Goal: Answer question/provide support

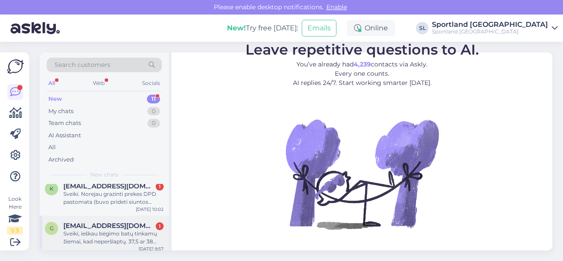
scroll to position [360, 0]
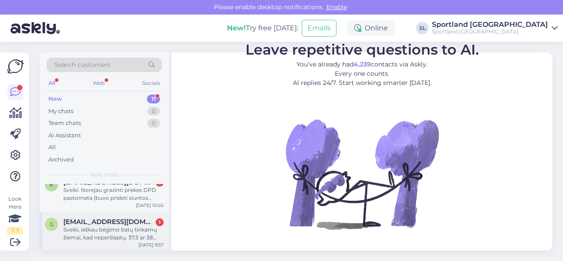
click at [98, 230] on div "Sveiki, ieškau bėgimo batų tinkamų žiemai, kad neperšlaptų. 37,5 ar 38 dydžio" at bounding box center [113, 234] width 100 height 16
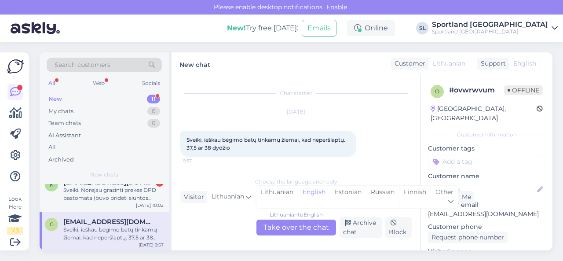
scroll to position [2, 0]
click at [290, 197] on div "Lithuanian" at bounding box center [276, 197] width 41 height 22
click at [289, 227] on div "Lithuanian to Lithuanian Take over the chat" at bounding box center [296, 227] width 80 height 16
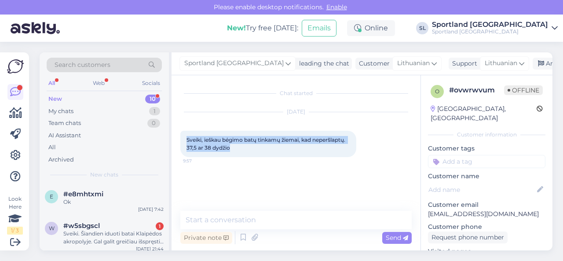
drag, startPoint x: 187, startPoint y: 140, endPoint x: 241, endPoint y: 150, distance: 55.5
click at [241, 150] on div "Sveiki, ieškau bėgimo batų tinkamų žiemai, kad neperšlaptų. 37,5 ar 38 dydžio 9…" at bounding box center [268, 144] width 176 height 26
copy span "Sveiki, ieškau bėgimo batų tinkamų žiemai, kad neperšlaptų. 37,5 ar 38 dydžio"
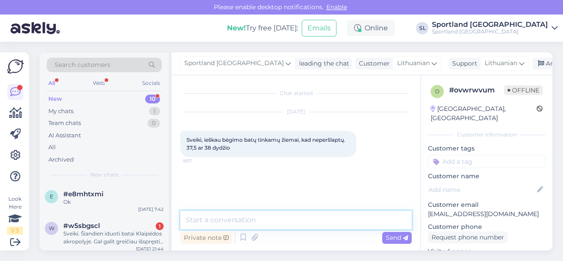
click at [248, 224] on textarea at bounding box center [295, 220] width 231 height 18
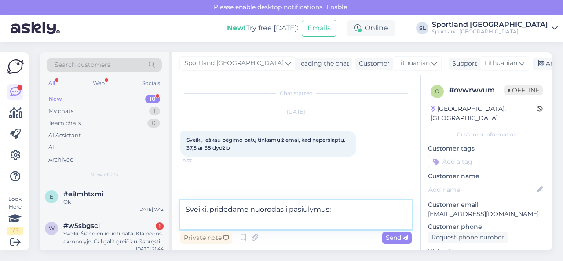
paste textarea "[URL][DOMAIN_NAME]"
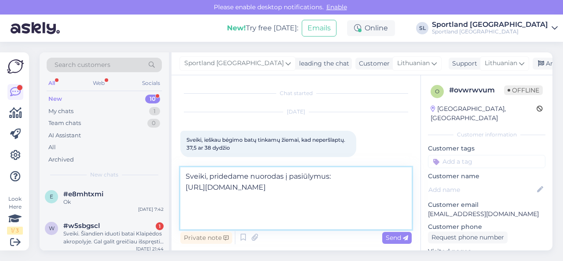
drag, startPoint x: 283, startPoint y: 179, endPoint x: 276, endPoint y: 177, distance: 7.2
click at [276, 177] on textarea "Sveiki, pridedame nuorodas į pasiūlymus: [URL][DOMAIN_NAME]" at bounding box center [295, 198] width 231 height 62
type textarea "Sveiki, pridedame nuorodą į pasiūlymus: [URL][DOMAIN_NAME]"
click at [394, 234] on span "Send" at bounding box center [397, 237] width 22 height 8
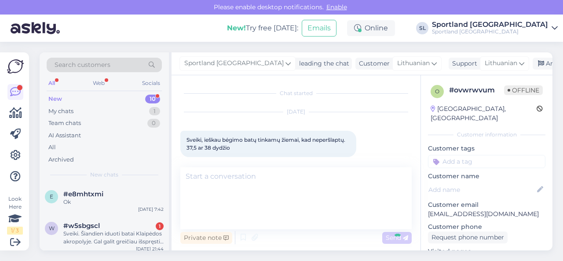
scroll to position [44, 0]
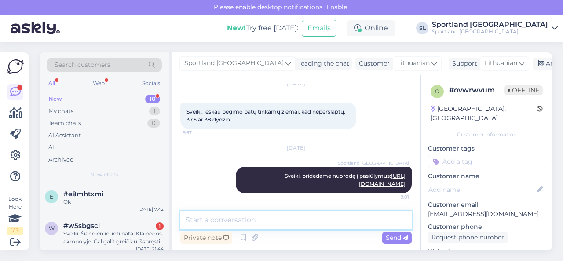
click at [321, 222] on textarea at bounding box center [295, 220] width 231 height 18
paste textarea "trail arba GORE-TEX ženklinimu"
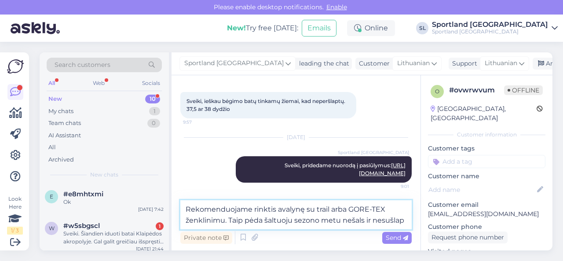
scroll to position [65, 0]
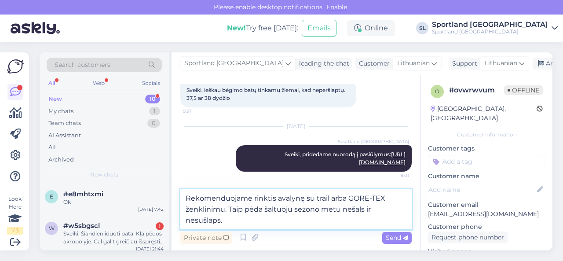
type textarea "Rekomenduojame rinktis avalynę su trail arba GORE-TEX ženklinimu. Taip pėda šal…"
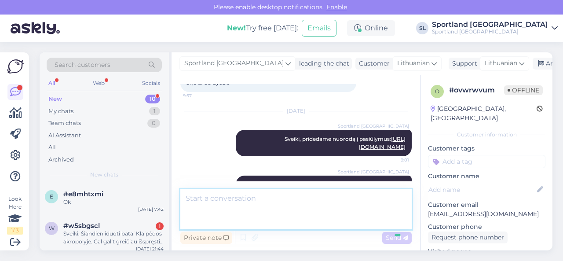
scroll to position [97, 0]
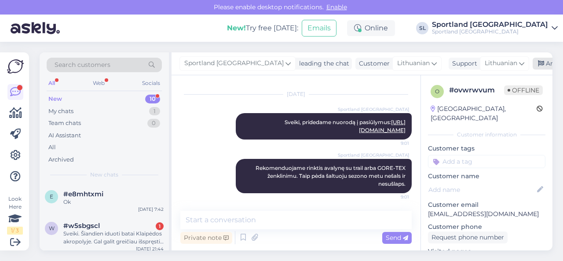
click at [532, 63] on div "Archive chat" at bounding box center [559, 64] width 55 height 12
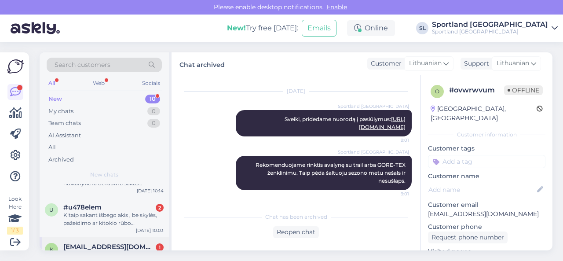
scroll to position [321, 0]
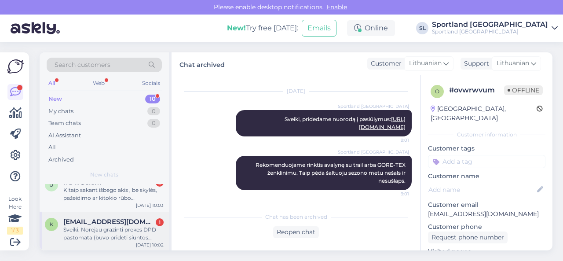
click at [109, 232] on div "Sveiki. Norejau grazinti prekes DPD pastomata (buvo prideti siuntos grazinimo l…" at bounding box center [113, 234] width 100 height 16
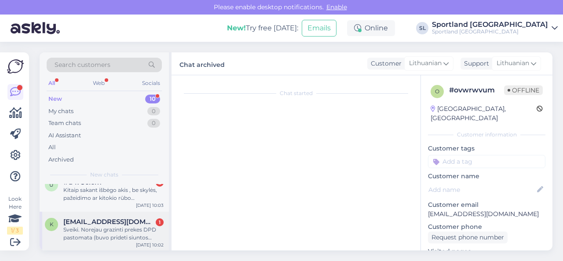
scroll to position [18, 0]
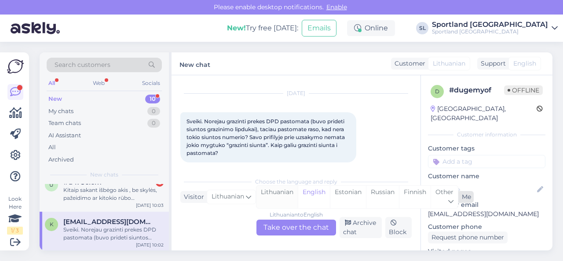
click at [272, 192] on div "Lithuanian" at bounding box center [276, 197] width 41 height 22
click at [280, 227] on div "Lithuanian to Lithuanian Take over the chat" at bounding box center [296, 227] width 80 height 16
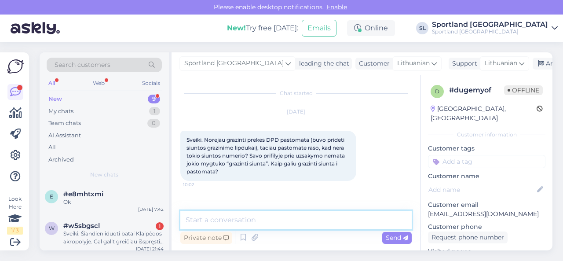
click at [339, 216] on textarea at bounding box center [295, 220] width 231 height 18
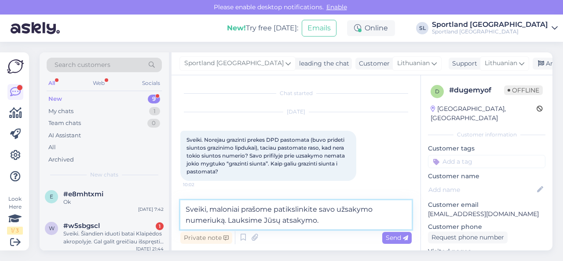
type textarea "Sveiki, maloniai prašome patikslinkite savo užsakymo numeriuką. Lauksime Jūsų a…"
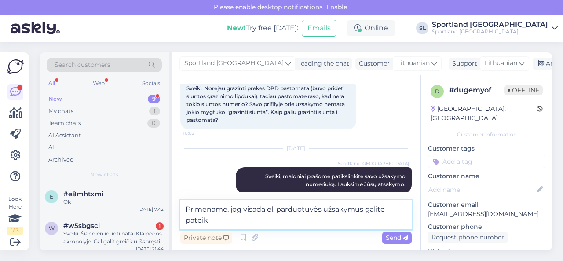
scroll to position [62, 0]
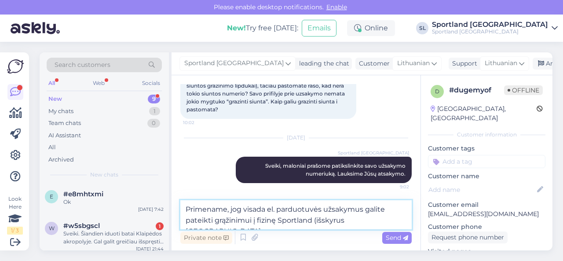
type textarea "Primename, jog visada el. parduotuvės užsakymus galite pateikti grąžinimui į fi…"
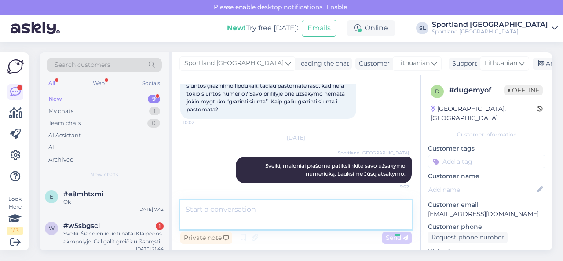
scroll to position [97, 0]
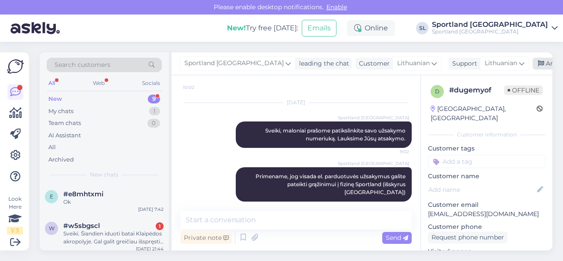
click at [532, 63] on div "Archive chat" at bounding box center [559, 64] width 55 height 12
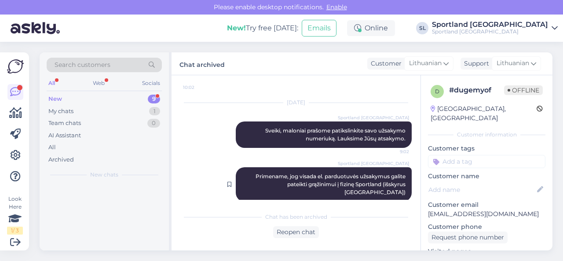
scroll to position [100, 0]
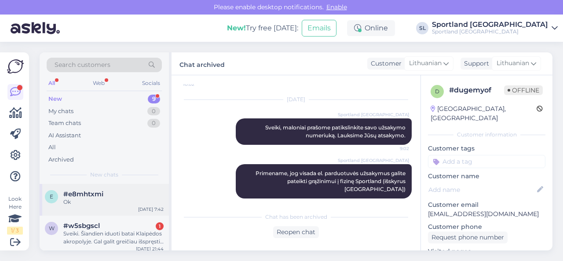
click at [98, 195] on span "#e8mhtxmi" at bounding box center [83, 194] width 40 height 8
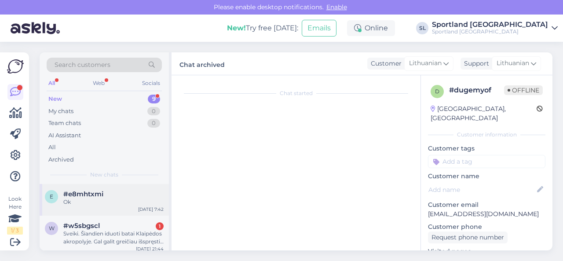
scroll to position [2443, 0]
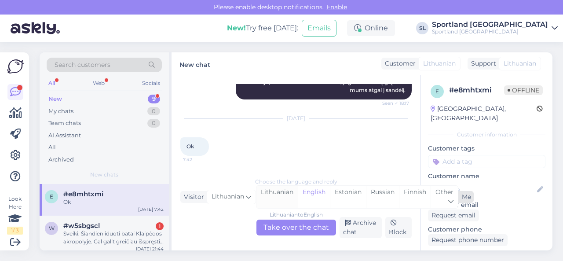
click at [279, 195] on div "Lithuanian" at bounding box center [276, 197] width 41 height 22
click at [289, 226] on div "Lithuanian to Lithuanian Take over the chat" at bounding box center [296, 227] width 80 height 16
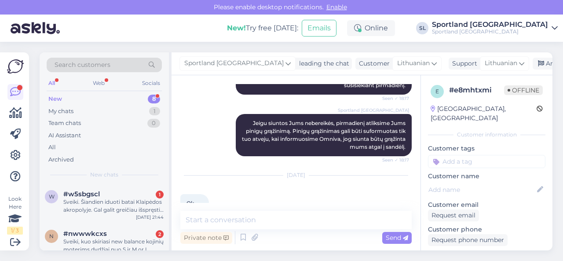
scroll to position [2404, 0]
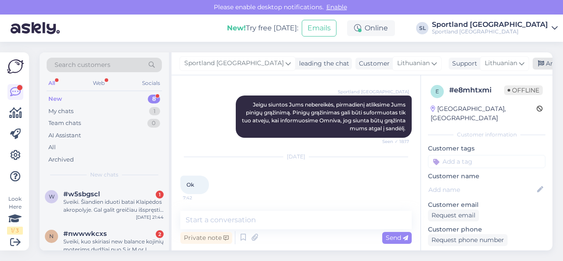
click at [532, 65] on div "Archive chat" at bounding box center [559, 64] width 55 height 12
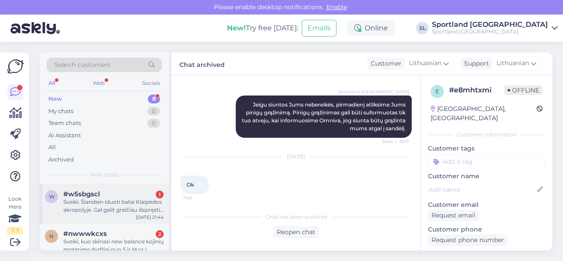
click at [99, 200] on div "Sveiki. Šiandien iduoti batai Klaipėdos akropolyje. Gal galit greičiau išspręst…" at bounding box center [113, 206] width 100 height 16
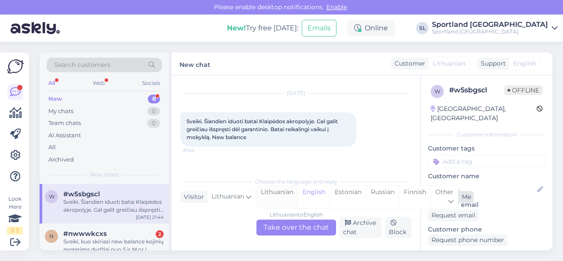
click at [286, 198] on div "Lithuanian" at bounding box center [276, 197] width 41 height 22
click at [285, 223] on div "Lithuanian to Lithuanian Take over the chat" at bounding box center [296, 227] width 80 height 16
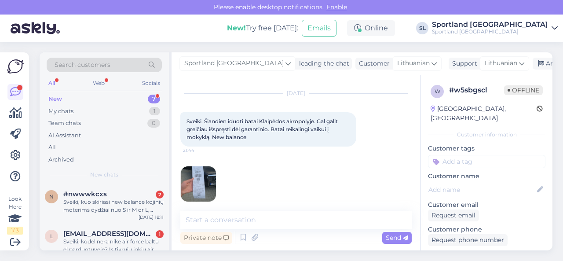
scroll to position [26, 0]
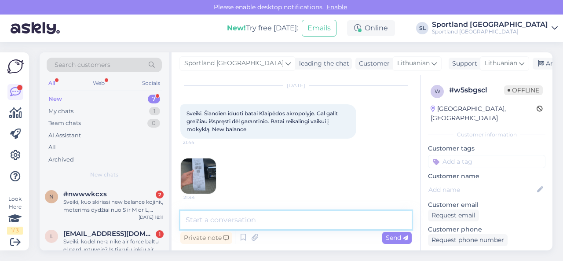
click at [262, 224] on textarea at bounding box center [295, 220] width 231 height 18
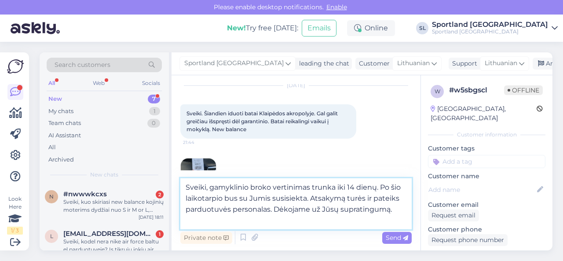
type textarea "Sveiki, gamyklinio broko vertinimas trunka iki 14 dienų. Po šio laikotarpio bus…"
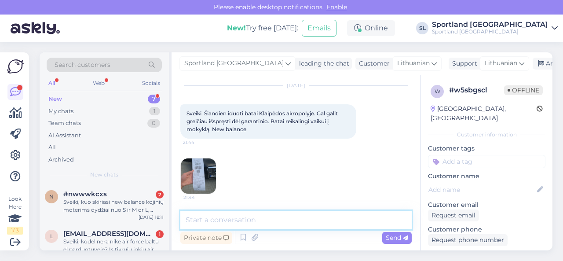
scroll to position [106, 0]
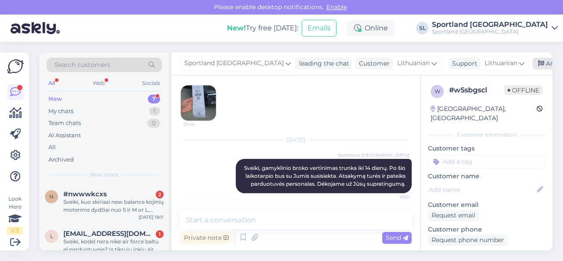
click at [536, 65] on div "Archive chat" at bounding box center [559, 64] width 55 height 12
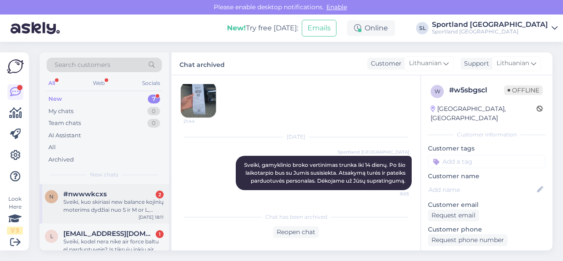
click at [108, 193] on div "#nwwwkcxs 2" at bounding box center [113, 194] width 100 height 8
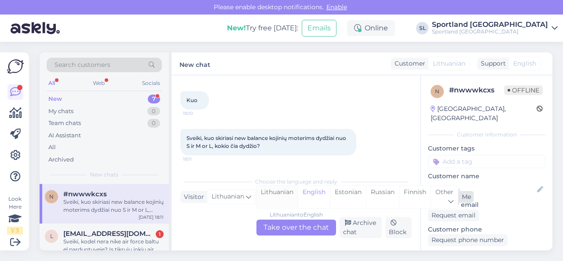
click at [279, 190] on div "Lithuanian" at bounding box center [276, 197] width 41 height 22
click at [289, 231] on div "Lithuanian to Lithuanian Take over the chat" at bounding box center [296, 227] width 80 height 16
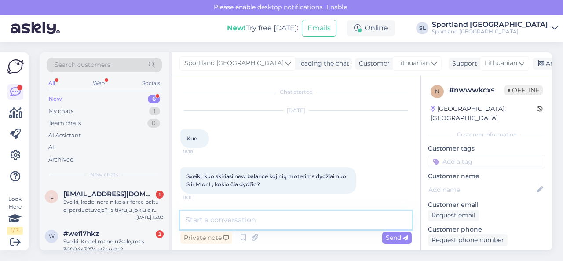
click at [327, 222] on textarea at bounding box center [295, 220] width 231 height 18
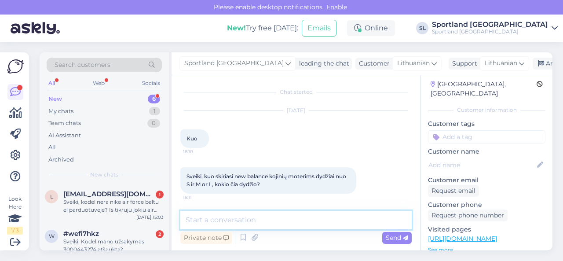
scroll to position [88, 0]
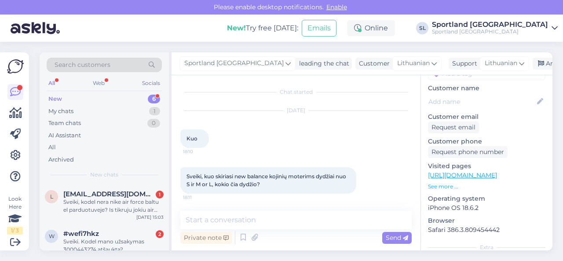
click at [452, 182] on p "See more ..." at bounding box center [486, 186] width 117 height 8
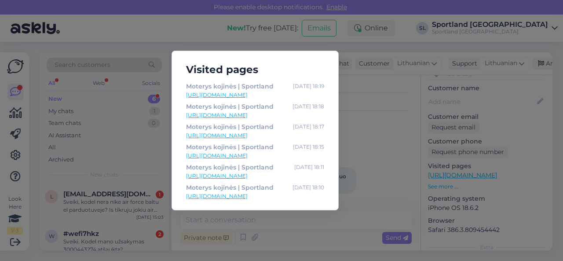
click at [260, 137] on link "[URL][DOMAIN_NAME]" at bounding box center [255, 135] width 138 height 8
click at [263, 156] on link "[URL][DOMAIN_NAME]" at bounding box center [255, 156] width 138 height 8
click at [350, 81] on div "Visited pages Moterys kojinės | Sportland [DATE] 18:19 [URL][DOMAIN_NAME] Moter…" at bounding box center [281, 130] width 563 height 261
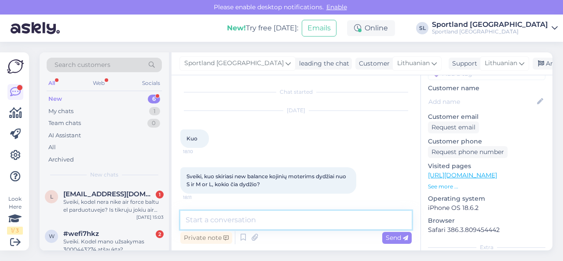
click at [252, 223] on textarea at bounding box center [295, 220] width 231 height 18
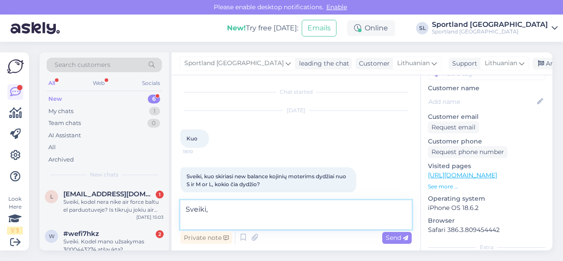
scroll to position [12, 0]
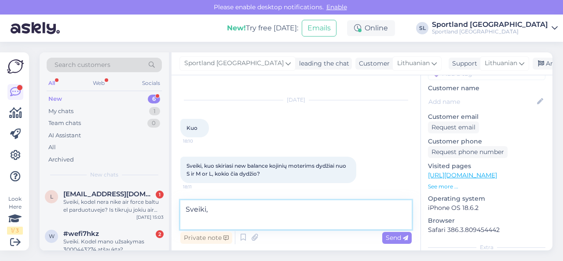
paste textarea "S (35-38) M (39-42) L (43-46)"
click at [264, 205] on textarea "Sveiki, S (35-38) M (39-42) L (43-46)" at bounding box center [295, 214] width 231 height 29
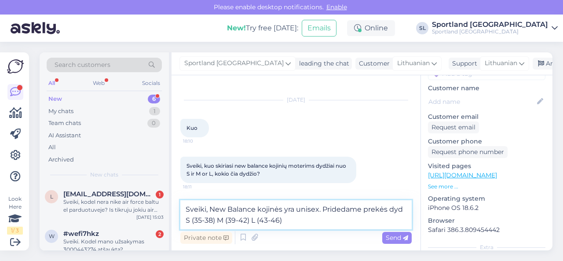
scroll to position [23, 0]
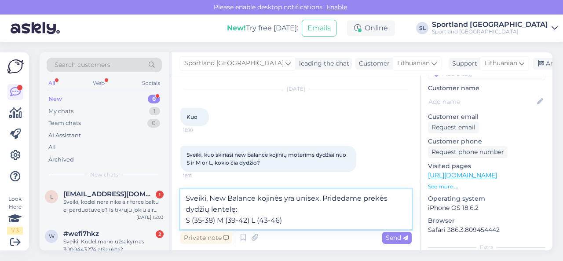
click at [319, 224] on textarea "Sveiki, New Balance kojinės yra unisex. Pridedame prekės dydžių lentelę: S (35-…" at bounding box center [295, 209] width 231 height 40
type textarea "Sveiki, New Balance kojinės yra unisex. Pridedame prekės dydžių lentelę: S (35-…"
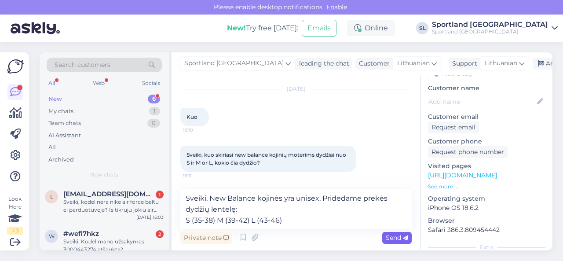
click at [394, 237] on span "Send" at bounding box center [397, 237] width 22 height 8
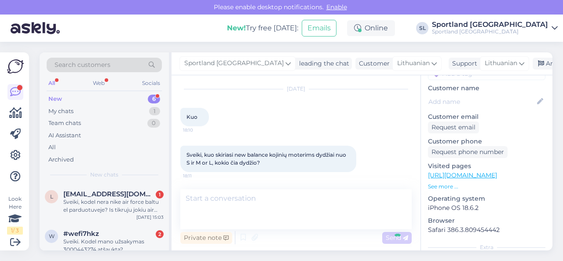
scroll to position [73, 0]
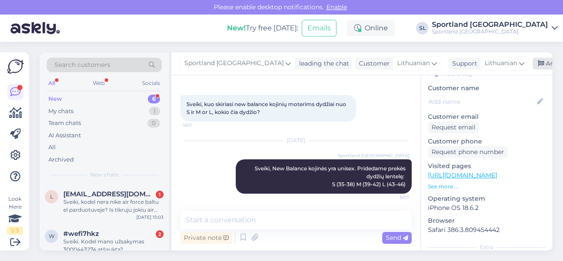
click at [532, 63] on div "Archive chat" at bounding box center [559, 64] width 55 height 12
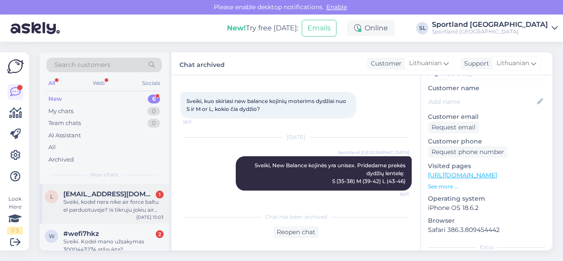
click at [120, 208] on div "Sveiki, kodel nera nike air force baltu el parduotuveje? Is tikruju jokiu air f…" at bounding box center [113, 206] width 100 height 16
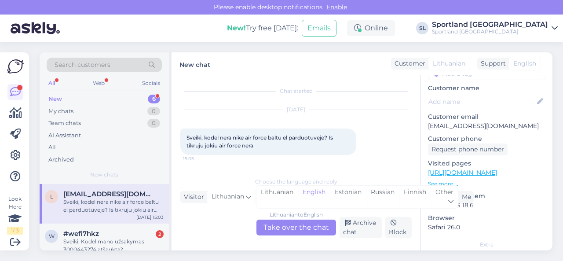
scroll to position [2, 0]
click at [274, 197] on div "Lithuanian" at bounding box center [276, 197] width 41 height 22
click at [282, 231] on div "Lithuanian to Lithuanian Take over the chat" at bounding box center [296, 227] width 80 height 16
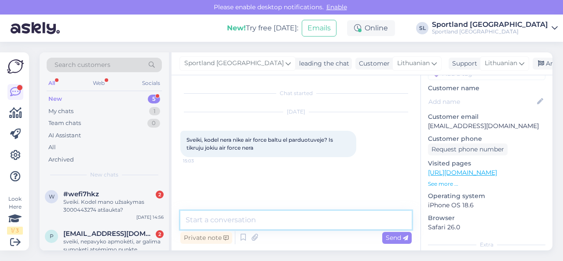
click at [300, 223] on textarea at bounding box center [295, 220] width 231 height 18
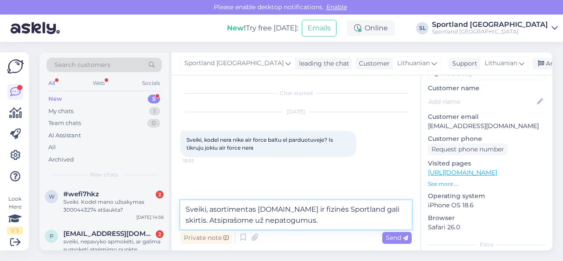
type textarea "Sveiki, asortimentas [DOMAIN_NAME] ir fizinės Sportland gali skirtis. Atsiprašo…"
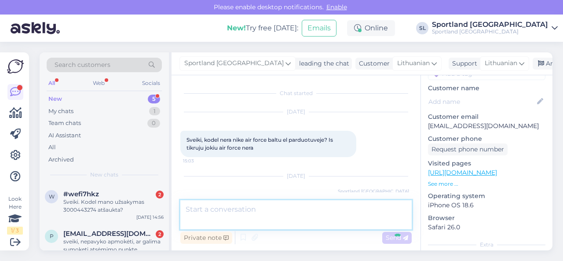
scroll to position [28, 0]
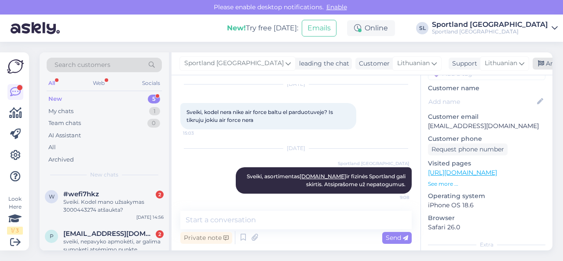
click at [532, 61] on div "Archive chat" at bounding box center [559, 64] width 55 height 12
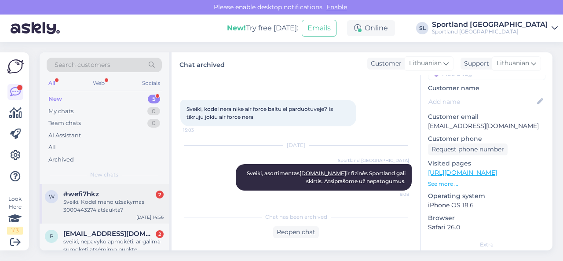
click at [97, 191] on span "#wefi7hkz" at bounding box center [81, 194] width 36 height 8
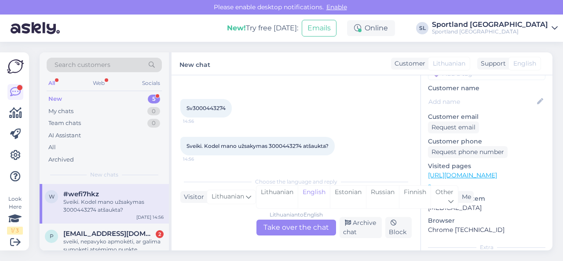
click at [288, 146] on span "Sveiki. Kodel mano užsakymas 3000443274 atšaukta?" at bounding box center [257, 145] width 142 height 7
copy span "3000443274"
click at [288, 197] on div "Lithuanian" at bounding box center [276, 197] width 41 height 22
click at [290, 227] on div "Lithuanian to Lithuanian Take over the chat" at bounding box center [296, 227] width 80 height 16
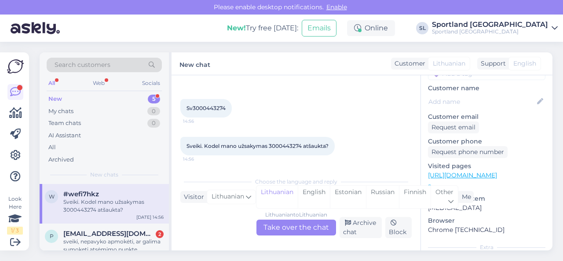
scroll to position [0, 0]
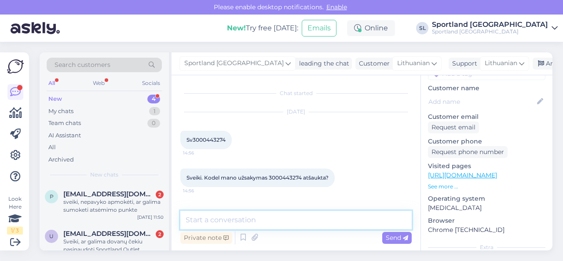
click at [271, 219] on textarea at bounding box center [295, 220] width 231 height 18
paste textarea "3000443274"
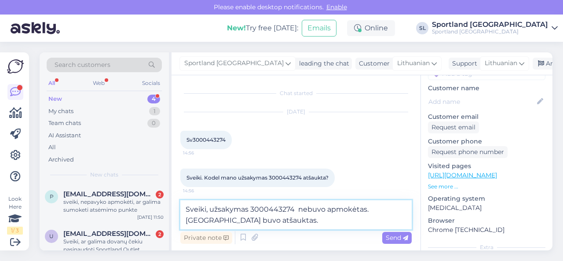
type textarea "Sveiki, užsakymas 3000443274 nebuvo apmokėtas. [GEOGRAPHIC_DATA] buvo atšauktas."
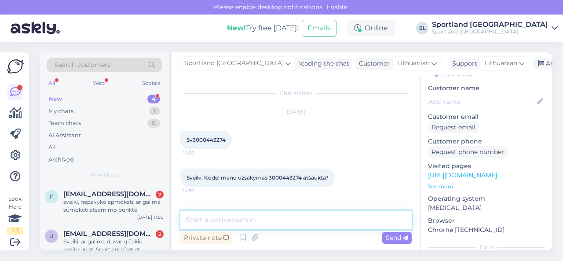
scroll to position [58, 0]
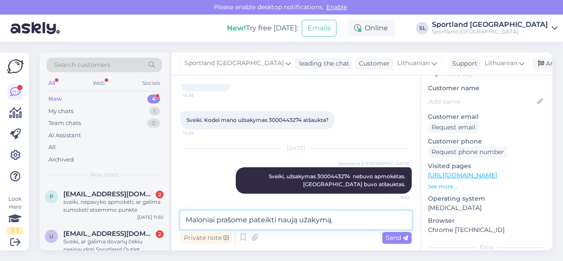
type textarea "Maloniai prašome pateikti naują užakymą."
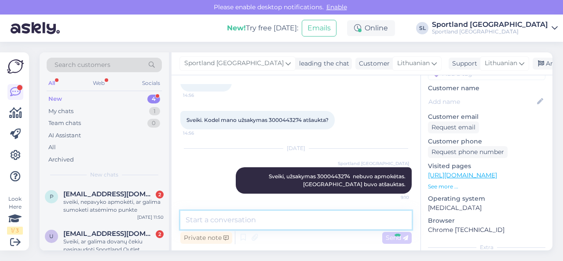
scroll to position [95, 0]
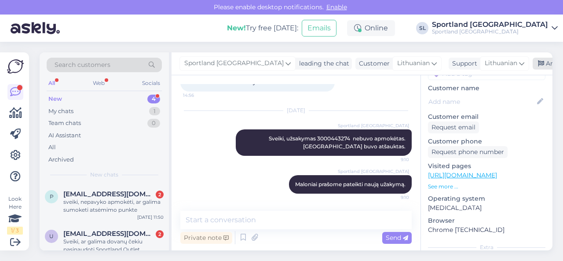
click at [532, 59] on div "Archive chat" at bounding box center [559, 64] width 55 height 12
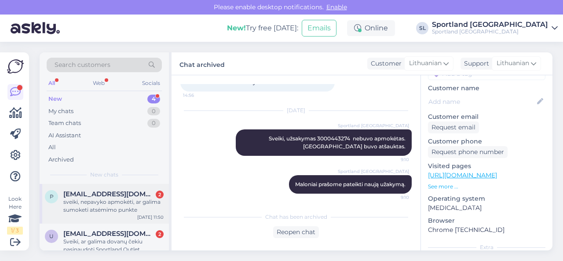
click at [118, 193] on span "[EMAIL_ADDRESS][DOMAIN_NAME]" at bounding box center [108, 194] width 91 height 8
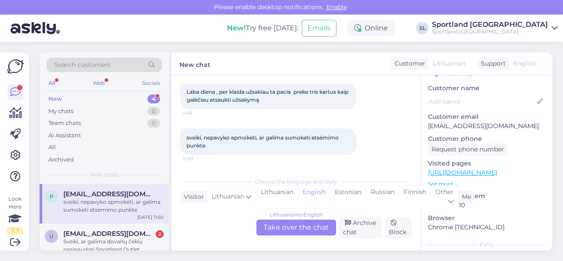
scroll to position [47, 0]
click at [285, 193] on div "Lithuanian" at bounding box center [276, 197] width 41 height 22
click at [286, 229] on div "Lithuanian to Lithuanian Take over the chat" at bounding box center [296, 227] width 80 height 16
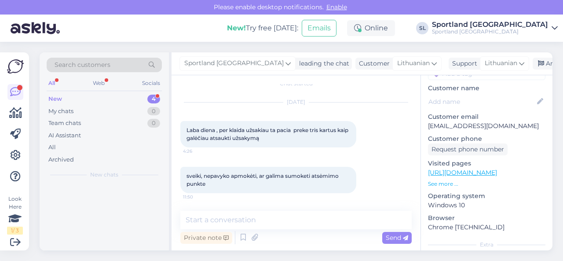
scroll to position [9, 0]
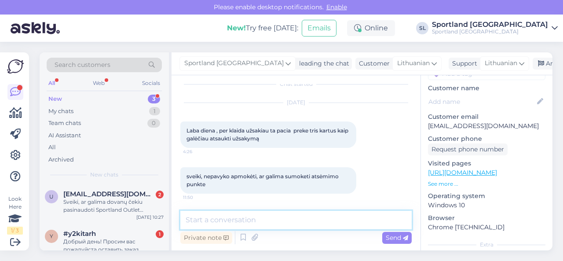
click at [296, 225] on textarea at bounding box center [295, 220] width 231 height 18
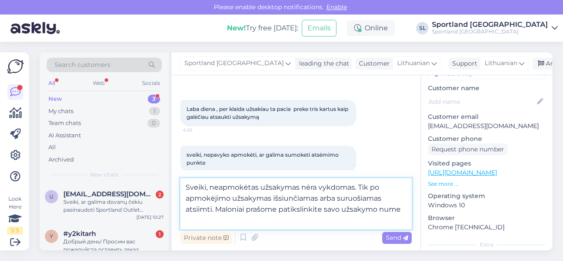
scroll to position [42, 0]
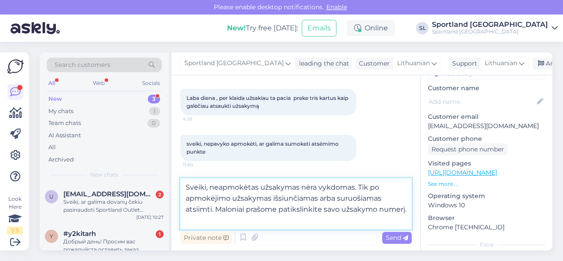
type textarea "Sveiki, neapmokėtas užsakymas nėra vykdomas. Tik po apmokėjimo užsakymas išsiun…"
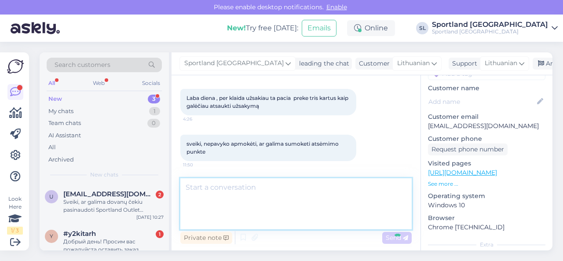
scroll to position [89, 0]
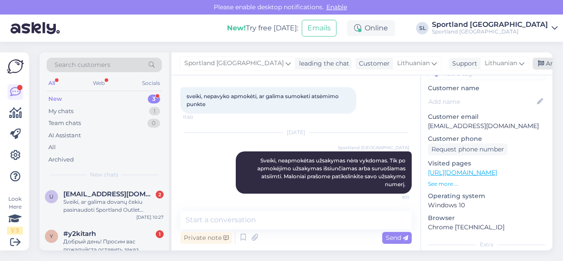
click at [534, 63] on div "Archive chat" at bounding box center [559, 64] width 55 height 12
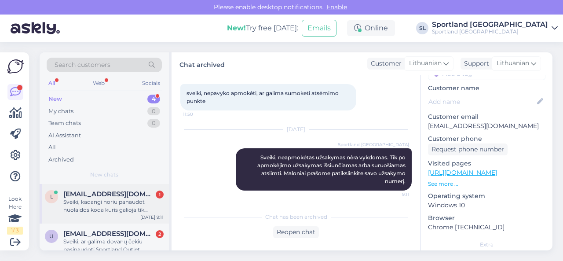
click at [76, 200] on div "Sveiki, kadangi noriu panaudot nuolaidos koda kuris galioja tik eshope tai gaun…" at bounding box center [113, 206] width 100 height 16
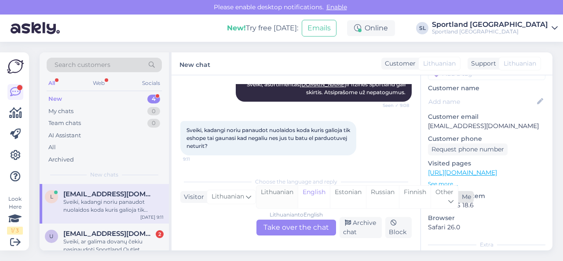
click at [273, 197] on div "Lithuanian" at bounding box center [276, 197] width 41 height 22
click at [281, 225] on div "Lithuanian to Lithuanian Take over the chat" at bounding box center [296, 227] width 80 height 16
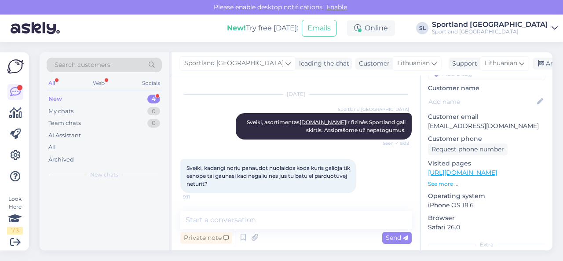
scroll to position [81, 0]
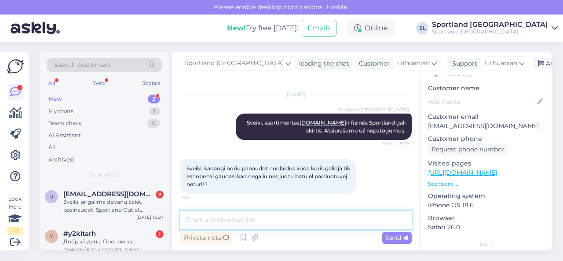
click at [269, 215] on textarea at bounding box center [295, 220] width 231 height 18
click at [273, 213] on textarea at bounding box center [295, 220] width 231 height 18
type textarea "J"
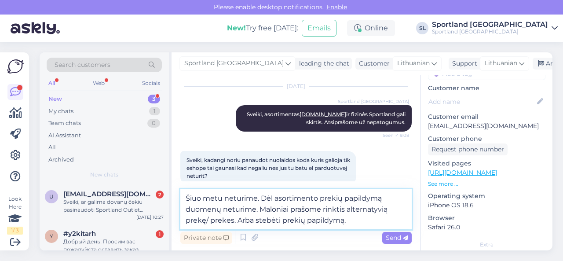
scroll to position [103, 0]
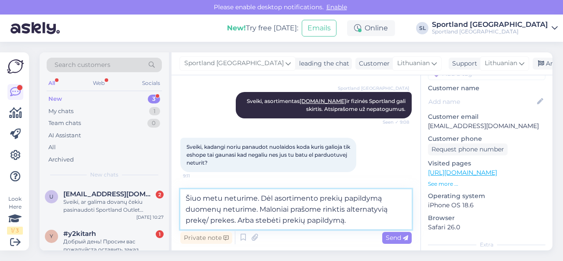
type textarea "Šiuo metu neturime. Dėl asortimento prekių papildymą duomenų neturime. Maloniai…"
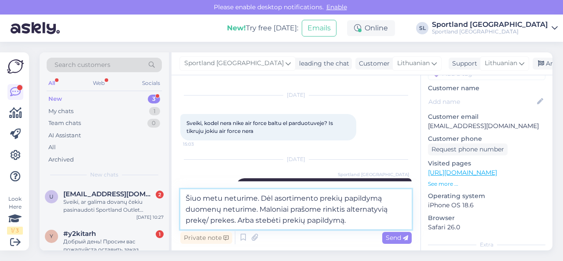
scroll to position [15, 0]
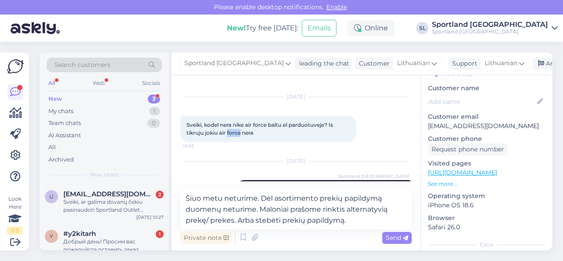
drag, startPoint x: 228, startPoint y: 131, endPoint x: 242, endPoint y: 132, distance: 14.2
click at [242, 132] on span "Sveiki, kodel nera nike air force baltu el parduotuveje? Is tikruju jokiu air f…" at bounding box center [260, 128] width 148 height 15
copy span "force"
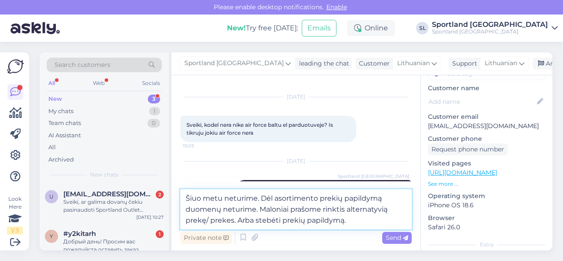
click at [363, 219] on textarea "Šiuo metu neturime. Dėl asortimento prekių papildymą duomenų neturime. Maloniai…" at bounding box center [295, 209] width 231 height 40
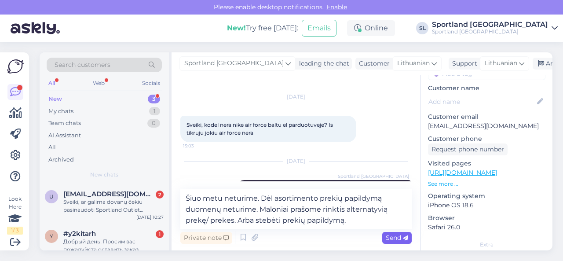
click at [399, 237] on span "Send" at bounding box center [397, 237] width 22 height 8
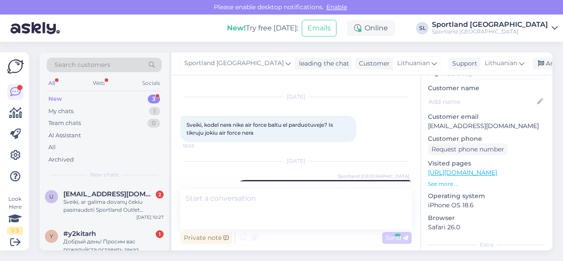
scroll to position [135, 0]
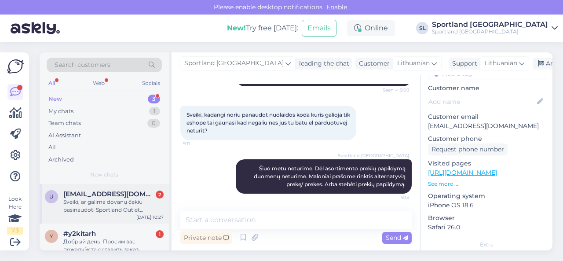
click at [124, 213] on div "Sveiki, ar galima dovanų čekiu pasinaudoti Sportland Outlet parduotuvėje?" at bounding box center [113, 206] width 100 height 16
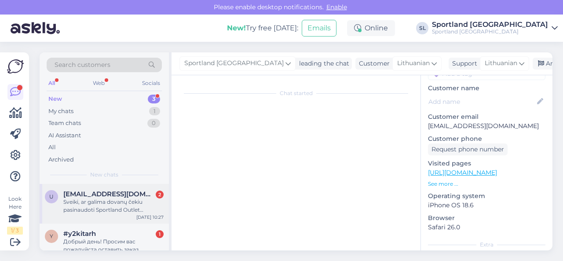
scroll to position [66, 0]
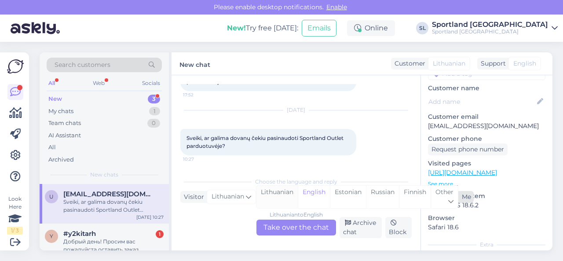
click at [278, 201] on div "Lithuanian" at bounding box center [276, 197] width 41 height 22
click at [281, 226] on div "Lithuanian to Lithuanian Take over the chat" at bounding box center [296, 227] width 80 height 16
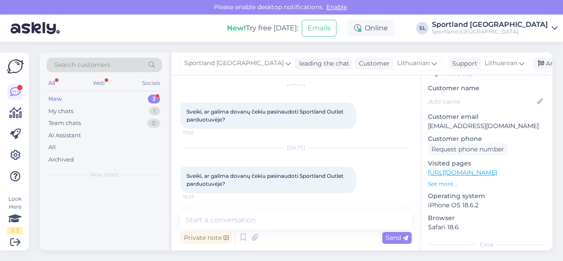
scroll to position [28, 0]
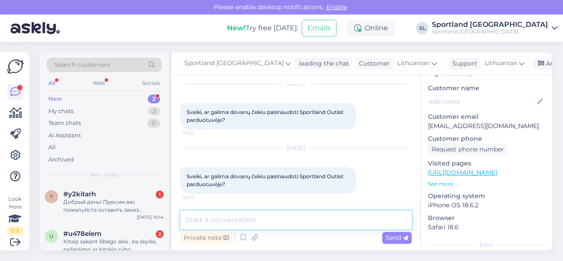
click at [246, 224] on textarea at bounding box center [295, 220] width 231 height 18
paste textarea "Dovanų korteles įsigyti ir panaudoti galima tik fizinėse parduotuvėse. Dovanų k…"
type textarea "Sveiki, Dovanų korteles įsigyti ir panaudoti galima tik fizinėse parduotuvėse. …"
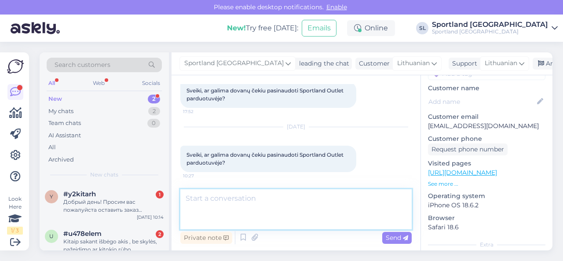
scroll to position [100, 0]
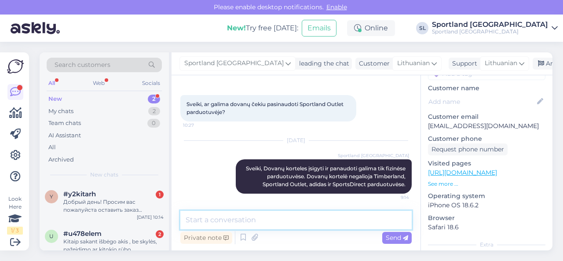
click at [249, 215] on textarea at bounding box center [295, 220] width 231 height 18
paste textarea "[URL][DOMAIN_NAME]"
type textarea "daugiau informacijos: [URL][DOMAIN_NAME]"
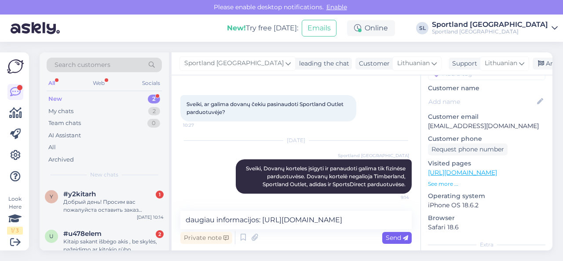
click at [395, 240] on span "Send" at bounding box center [397, 237] width 22 height 8
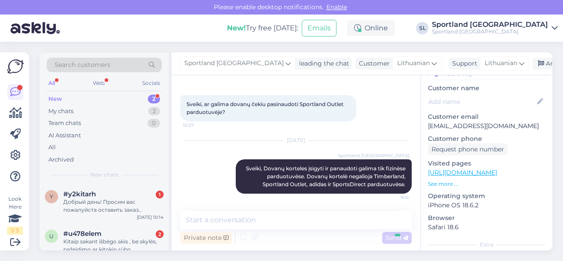
scroll to position [138, 0]
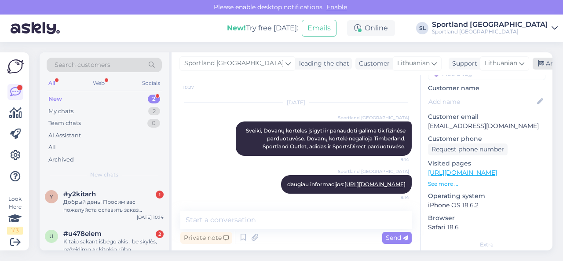
click at [538, 64] on icon at bounding box center [541, 64] width 6 height 6
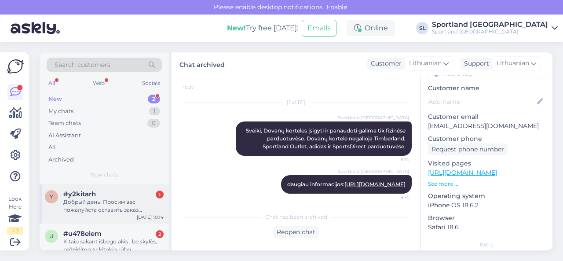
click at [106, 207] on div "Добрый день! Просим вас пожалуйста оставить заказ 11000003710 в пастомате до [D…" at bounding box center [113, 206] width 100 height 16
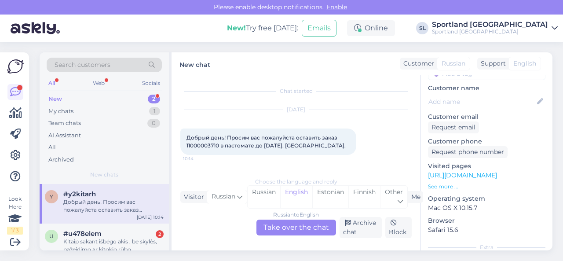
scroll to position [2, 0]
click at [394, 199] on div "Other" at bounding box center [393, 197] width 27 height 22
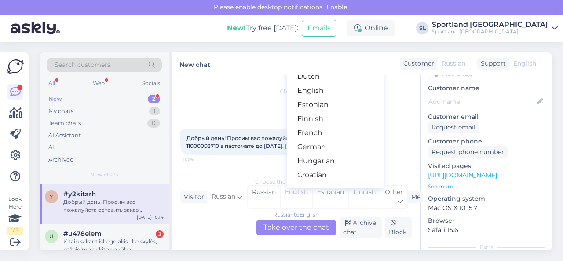
scroll to position [176, 0]
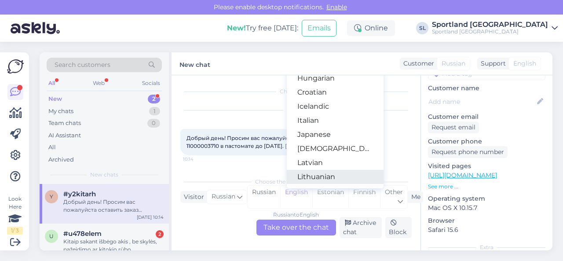
click at [325, 177] on link "Lithuanian" at bounding box center [335, 177] width 97 height 14
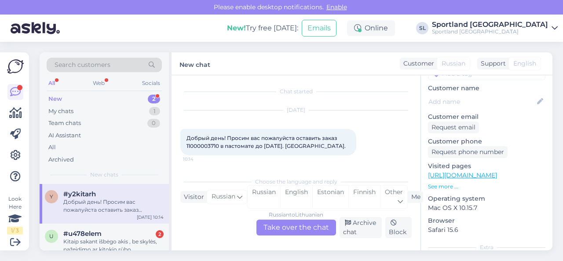
click at [287, 224] on div "Russian to Lithuanian Take over the chat" at bounding box center [296, 227] width 80 height 16
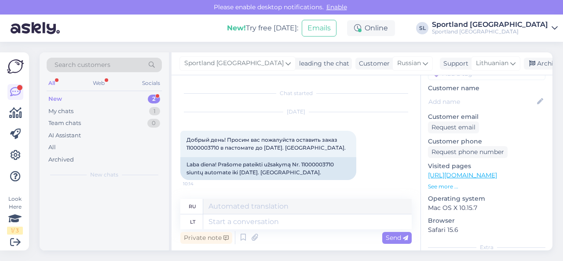
scroll to position [0, 0]
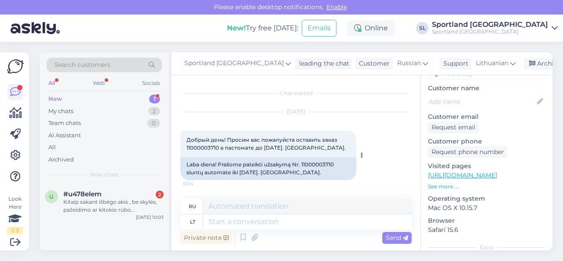
click at [324, 165] on div "Laba diena! Prašome pateikti užsakymą Nr. 11000003710 siuntų automate iki [DATE…" at bounding box center [268, 168] width 176 height 23
copy div "11000003710"
click at [263, 219] on textarea at bounding box center [307, 221] width 208 height 15
type textarea "Sveiki,"
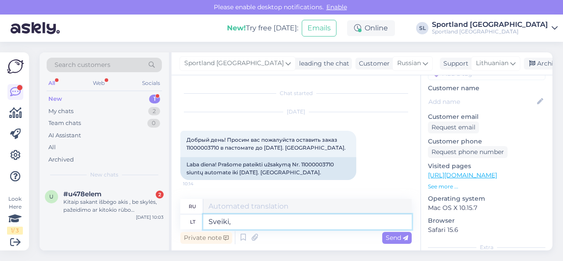
type textarea "Привет,"
type textarea "Sveiki, Jūsų"
type textarea "Привет, Ваш"
type textarea "Sveiki, Jūsų užsakymas š"
type textarea "Здравствуйте, ваш заказ."
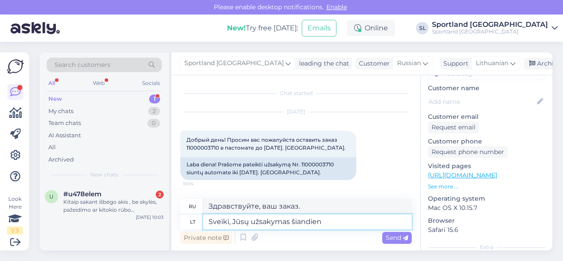
type textarea "Sveiki, Jūsų užsakymas šiandien b"
type textarea "Здравствуйте, ваш заказ сегодня."
type textarea "Sveiki, Jūsų užsakymas šiandien bus pe"
type textarea "Здравствуйте, Ваш заказ будет доставлен сегодня."
type textarea "Sveiki, Jūsų užsakymas šiandien bus perduotas DPD k"
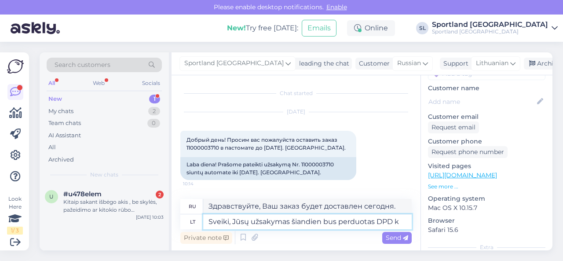
type textarea "Здравствуйте, Ваш заказ будет доставлен в DPD сегодня."
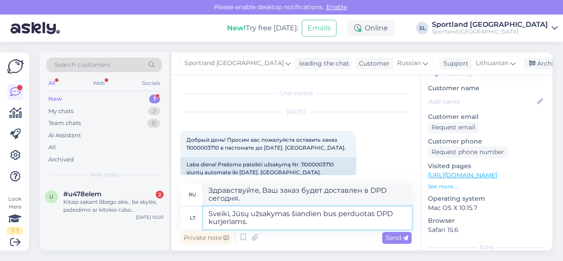
type textarea "Sveiki, Jūsų užsakymas šiandien bus perduotas DPD kurjeriams."
type textarea "Здравствуйте, Ваш заказ сегодня будет передан курьерам DPD."
type textarea "Sveiki, Jūsų užsakymas šiandien bus perduotas DPD kurjeriams. Gausite su"
type textarea "Здравствуйте! Ваш заказ будет передан курьерам DPD сегодня. Вы получите"
type textarea "Sveiki, Jūsų užsakymas šiandien bus perduotas DPD kurjeriams. Gausite su s"
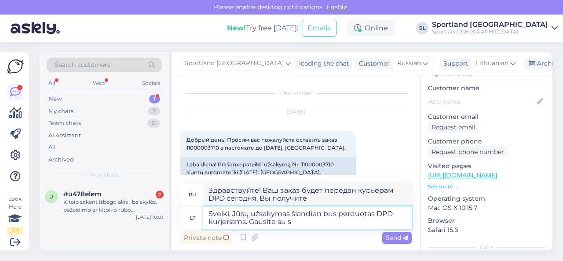
type textarea "Здравствуйте! Ваш заказ будет передан курьерам DPD сегодня. Вы получите его вме…"
type textarea "Sveiki, Jūsų užsakymas šiandien bus perduotas DPD kurjeriams. Gausite su siunto"
type textarea "Здравствуйте, ваш заказ будет передан курьерам DPD сегодня. Вы получите его вме…"
type textarea "Sveiki, Jūsų užsakymas šiandien bus perduotas DPD kurjeriams. [PERSON_NAME] su …"
type textarea "Здравствуйте! Ваш заказ будет передан курьерам DPD сегодня. Вместе с заказом вы…"
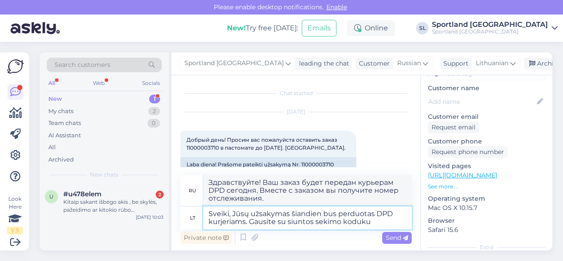
paste textarea "05805112087919"
type textarea "Sveiki, Jūsų užsakymas šiandien bus perduotas DPD kurjeriams. Gausite su siunto…"
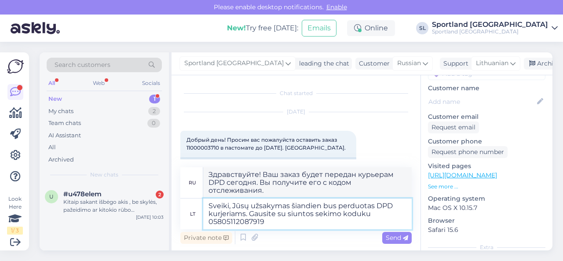
type textarea "Здравствуйте! Ваш заказ будет передан курьеру DPD сегодня. Вы получите его с ко…"
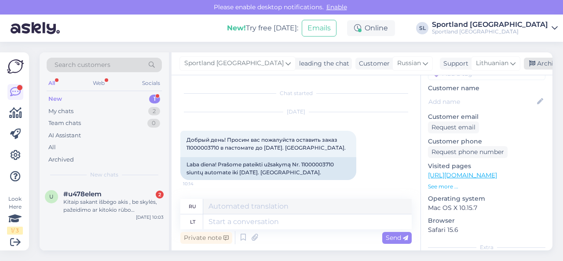
click at [528, 62] on div "Archive chat" at bounding box center [551, 64] width 55 height 12
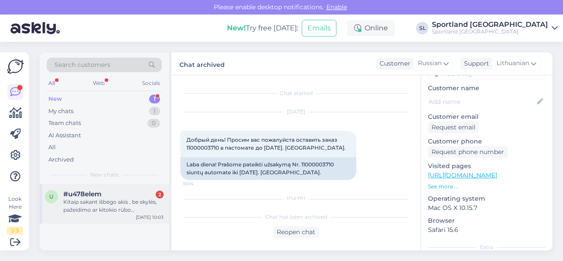
click at [128, 194] on div "#u478elem 2" at bounding box center [113, 194] width 100 height 8
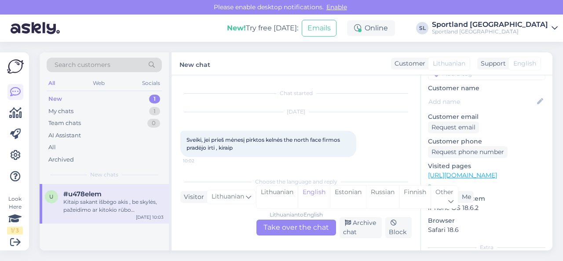
scroll to position [63, 0]
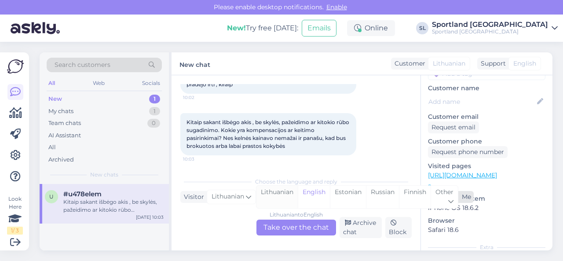
click at [275, 193] on div "Lithuanian" at bounding box center [276, 197] width 41 height 22
click at [281, 226] on div "Lithuanian to Lithuanian Take over the chat" at bounding box center [296, 227] width 80 height 16
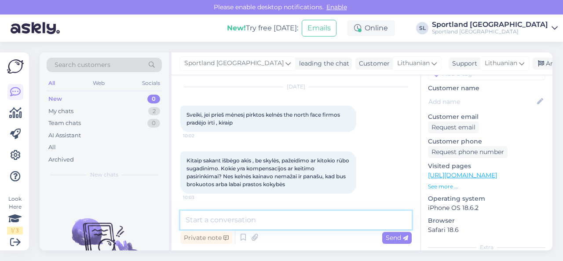
click at [244, 219] on textarea at bounding box center [295, 220] width 231 height 18
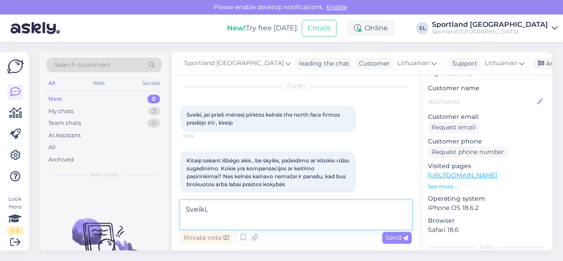
scroll to position [36, 0]
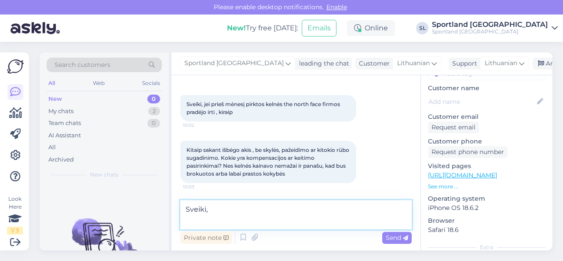
paste textarea "Jūs turite teisę pateikti prekę gamyklinio broko vertinimui, jeigu nėra praėję …"
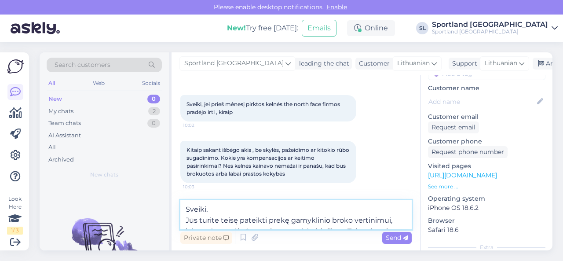
scroll to position [63, 0]
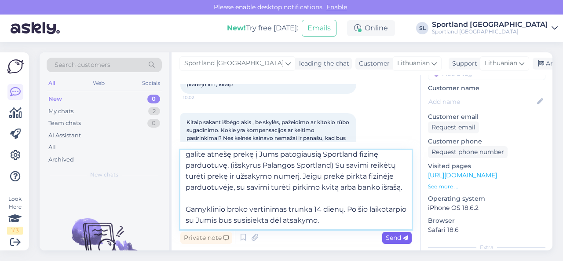
type textarea "Sveiki, Jūs turite teisę pateikti prekę gamyklinio broko vertinimui, jeigu nėra…"
click at [390, 233] on div "Send" at bounding box center [396, 238] width 29 height 12
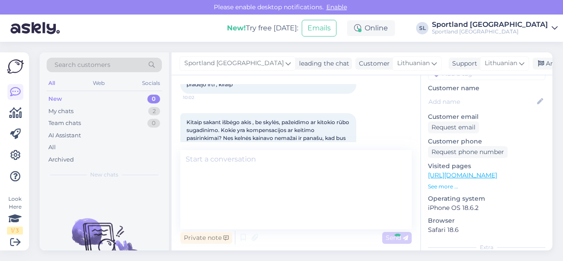
scroll to position [160, 0]
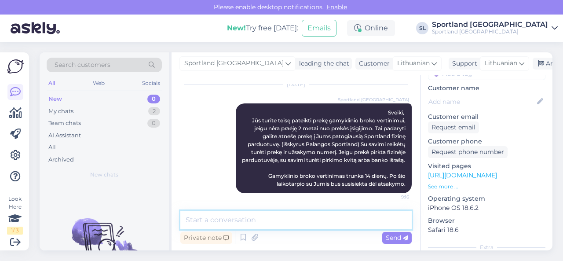
click at [343, 222] on textarea at bounding box center [295, 220] width 231 height 18
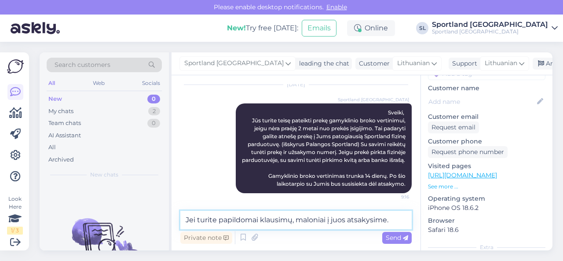
type textarea "Jei turite papildomai klausimų, maloniai į juos atsakysime."
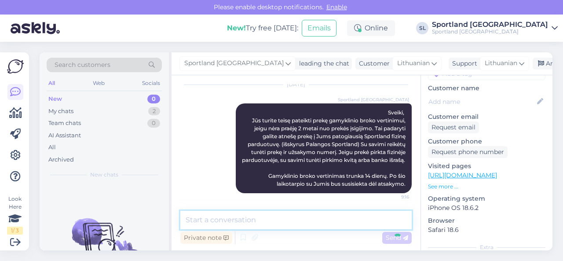
scroll to position [198, 0]
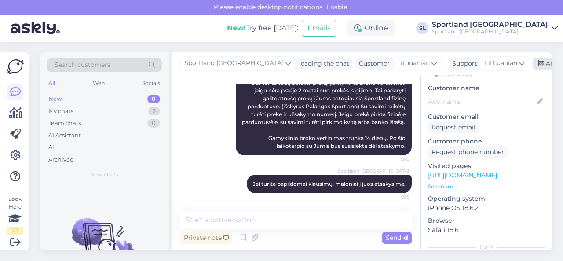
click at [532, 61] on div "Archive chat" at bounding box center [559, 64] width 55 height 12
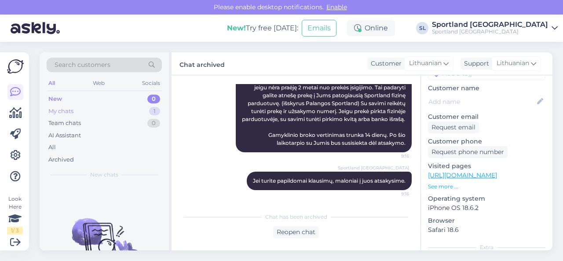
click at [129, 112] on div "My chats 1" at bounding box center [104, 111] width 115 height 12
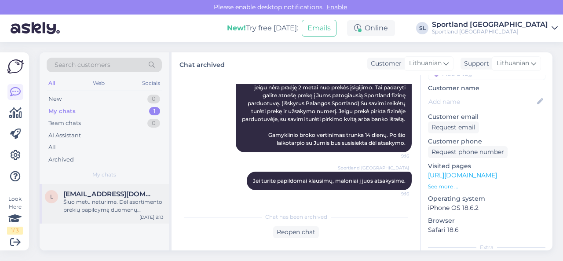
click at [97, 195] on span "[EMAIL_ADDRESS][DOMAIN_NAME]" at bounding box center [108, 194] width 91 height 8
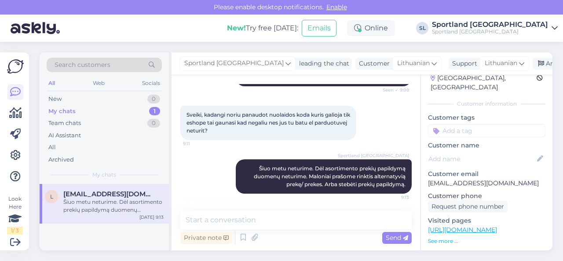
scroll to position [0, 0]
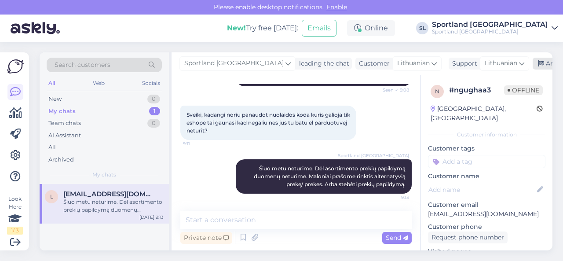
click at [532, 65] on div "Archive chat" at bounding box center [559, 64] width 55 height 12
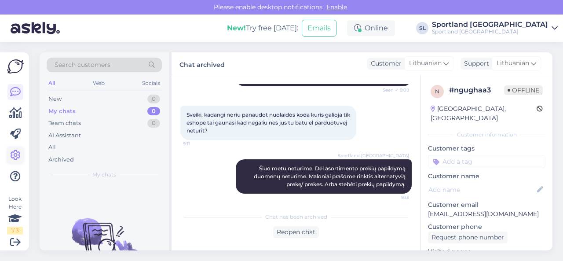
click at [16, 151] on icon at bounding box center [15, 155] width 11 height 11
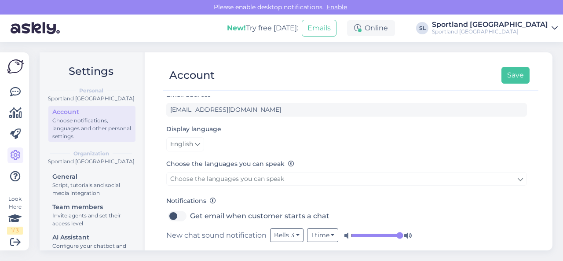
scroll to position [132, 0]
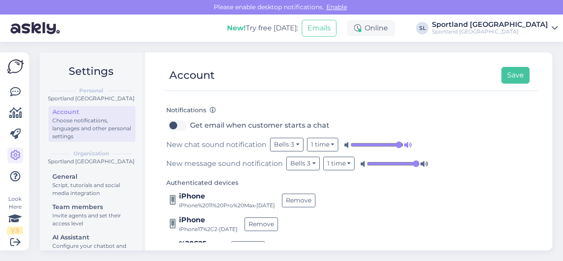
type input "1"
drag, startPoint x: 396, startPoint y: 142, endPoint x: 402, endPoint y: 144, distance: 6.1
click at [401, 144] on input "range" at bounding box center [376, 144] width 53 height 9
click at [414, 163] on input "range" at bounding box center [393, 163] width 53 height 9
click at [513, 74] on button "Save" at bounding box center [515, 75] width 28 height 17
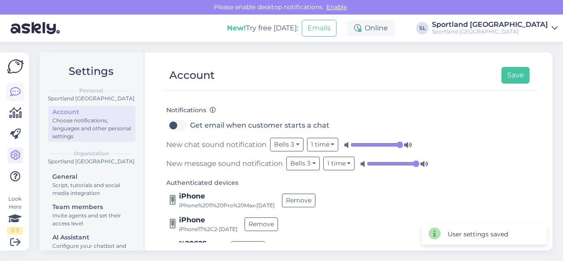
click at [14, 84] on link at bounding box center [15, 92] width 16 height 16
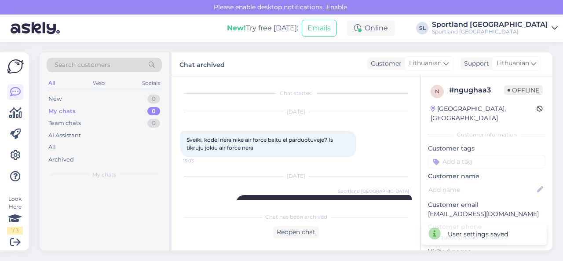
scroll to position [138, 0]
